Goal: Check status: Check status

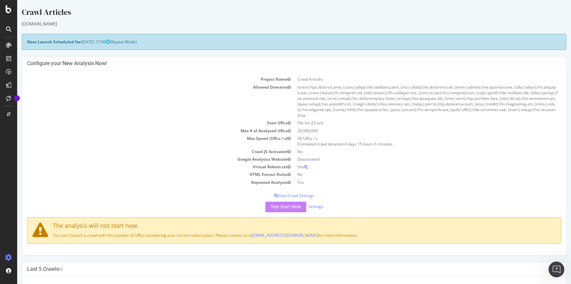
click at [8, 14] on div at bounding box center [8, 142] width 17 height 284
click at [8, 11] on icon at bounding box center [9, 9] width 6 height 8
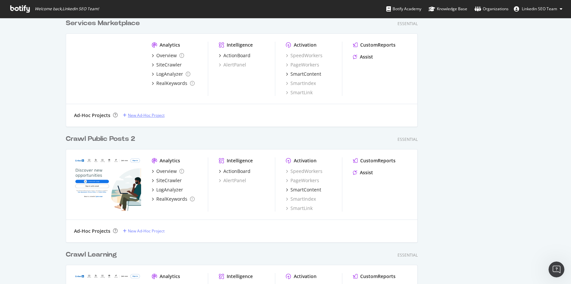
scroll to position [379, 0]
click at [92, 23] on div "Services Marketplace" at bounding box center [103, 23] width 74 height 10
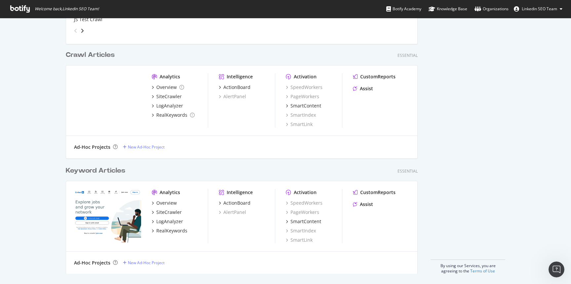
scroll to position [1312, 0]
click at [103, 172] on div "Keyword Articles" at bounding box center [96, 171] width 60 height 10
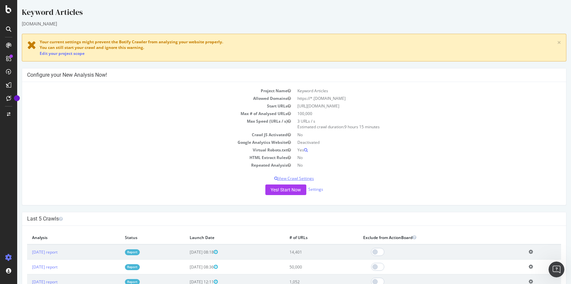
click at [301, 180] on p "View Crawl Settings" at bounding box center [294, 179] width 534 height 6
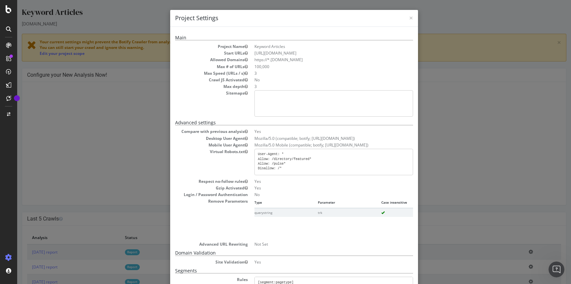
click at [153, 145] on div "× Close Project Settings Main Project Name Keyword Articles Start URLs https://…" at bounding box center [294, 142] width 554 height 284
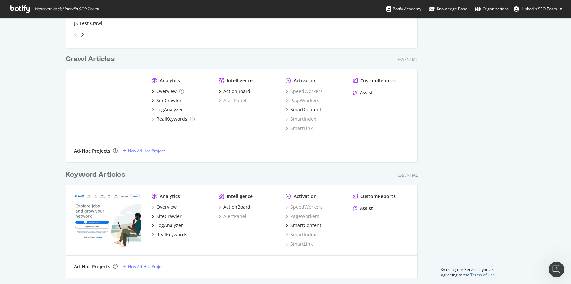
scroll to position [1312, 0]
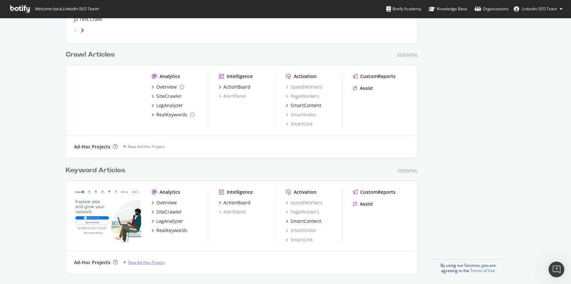
click at [132, 263] on div "New Ad-Hoc Project" at bounding box center [146, 263] width 37 height 6
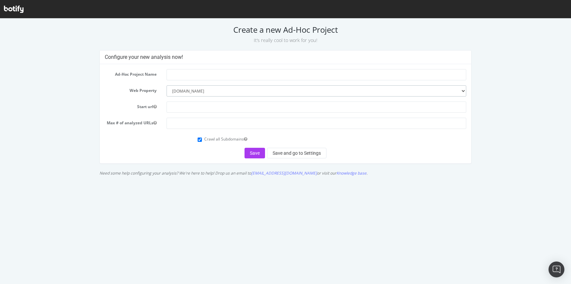
click at [192, 94] on select "--------- [DOMAIN_NAME] [DOMAIN_NAME] [DOMAIN_NAME] [DOMAIN_NAME] [DOMAIN_NAME]…" at bounding box center [317, 90] width 300 height 11
click at [167, 85] on select "--------- [DOMAIN_NAME] [DOMAIN_NAME] [DOMAIN_NAME] [DOMAIN_NAME] [DOMAIN_NAME]…" at bounding box center [317, 90] width 300 height 11
click at [192, 94] on select "--------- [DOMAIN_NAME] [DOMAIN_NAME] [DOMAIN_NAME] [DOMAIN_NAME] [DOMAIN_NAME]…" at bounding box center [317, 90] width 300 height 11
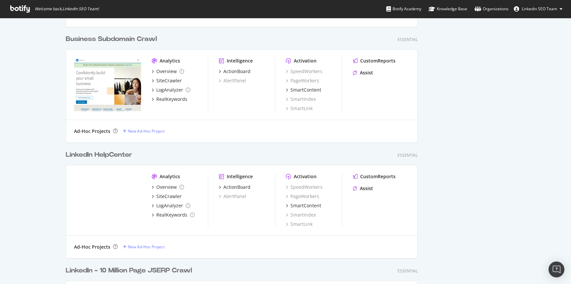
scroll to position [945, 0]
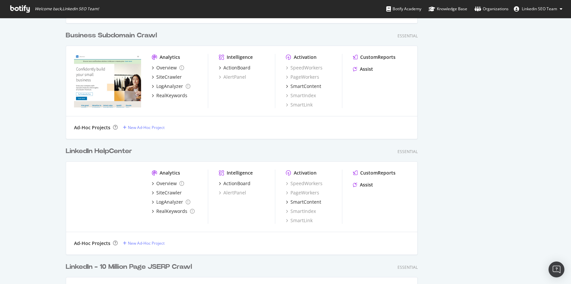
click at [85, 149] on div "LinkedIn HelpCenter" at bounding box center [99, 151] width 66 height 10
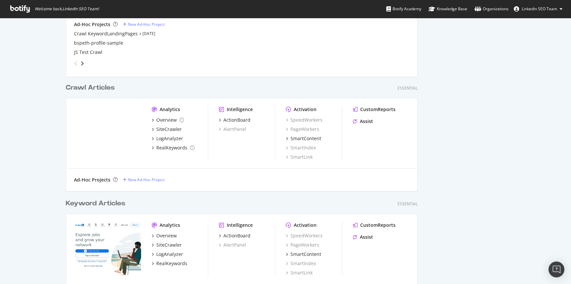
scroll to position [1312, 0]
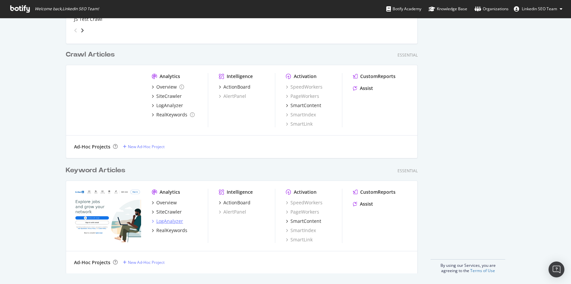
click at [163, 221] on div "LogAnalyzer" at bounding box center [169, 221] width 27 height 7
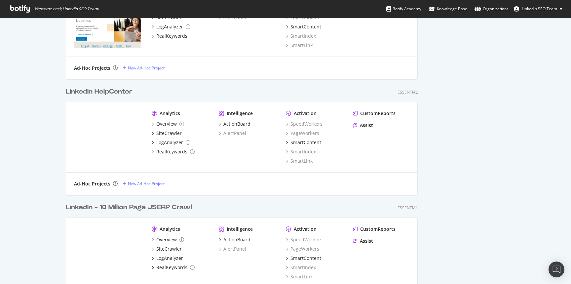
scroll to position [998, 0]
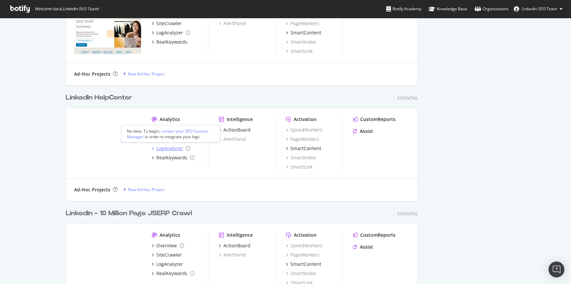
click at [165, 149] on div "LogAnalyzer" at bounding box center [169, 148] width 27 height 7
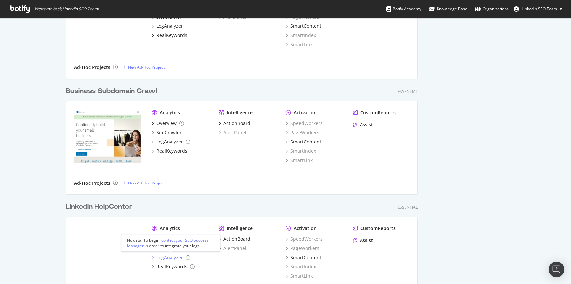
scroll to position [884, 0]
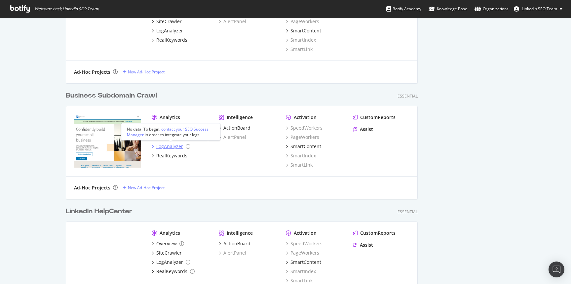
click at [159, 146] on div "LogAnalyzer" at bounding box center [169, 146] width 27 height 7
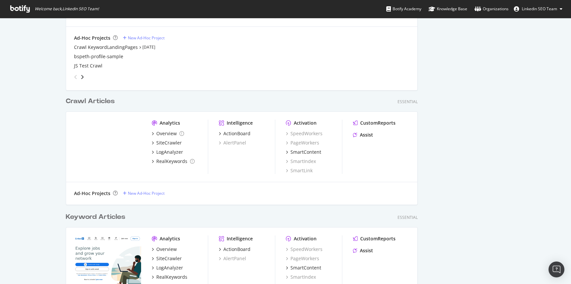
scroll to position [1312, 0]
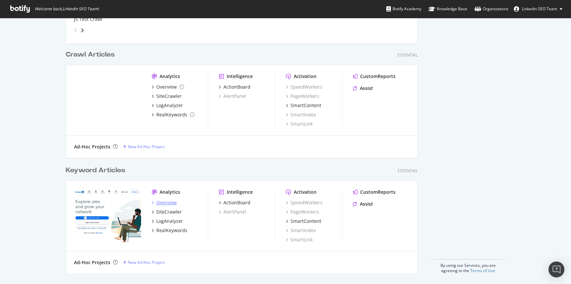
click at [165, 202] on div "Overview" at bounding box center [166, 202] width 20 height 7
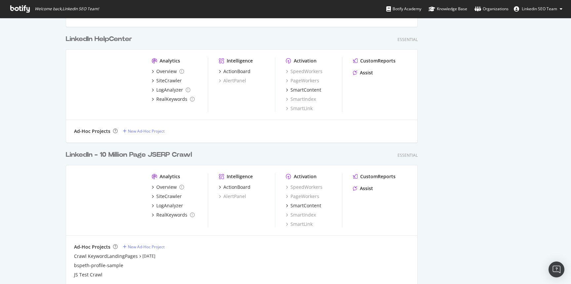
scroll to position [1312, 0]
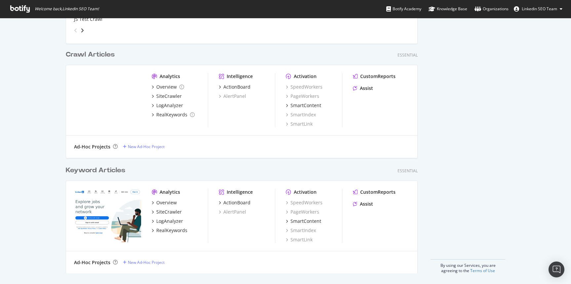
click at [114, 171] on div "Keyword Articles" at bounding box center [96, 171] width 60 height 10
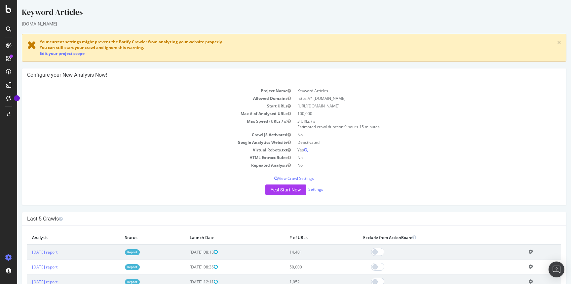
click at [300, 105] on td "https://www.linkedin.com" at bounding box center [427, 106] width 267 height 8
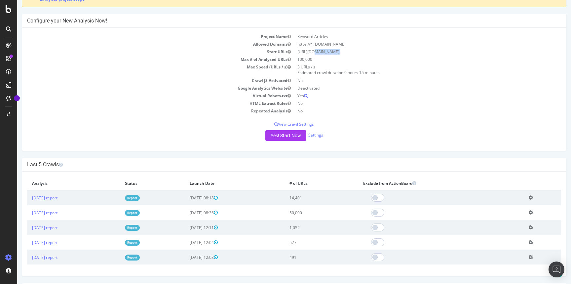
scroll to position [135, 0]
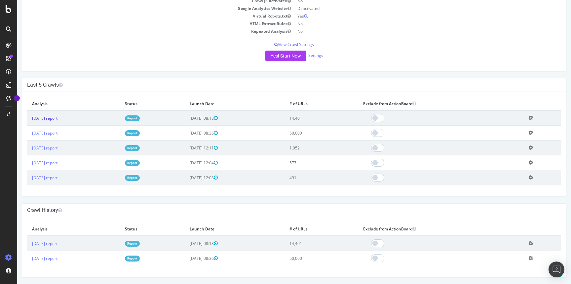
click at [56, 118] on link "2024 Jul. 26th report" at bounding box center [44, 118] width 25 height 6
